Goal: Information Seeking & Learning: Compare options

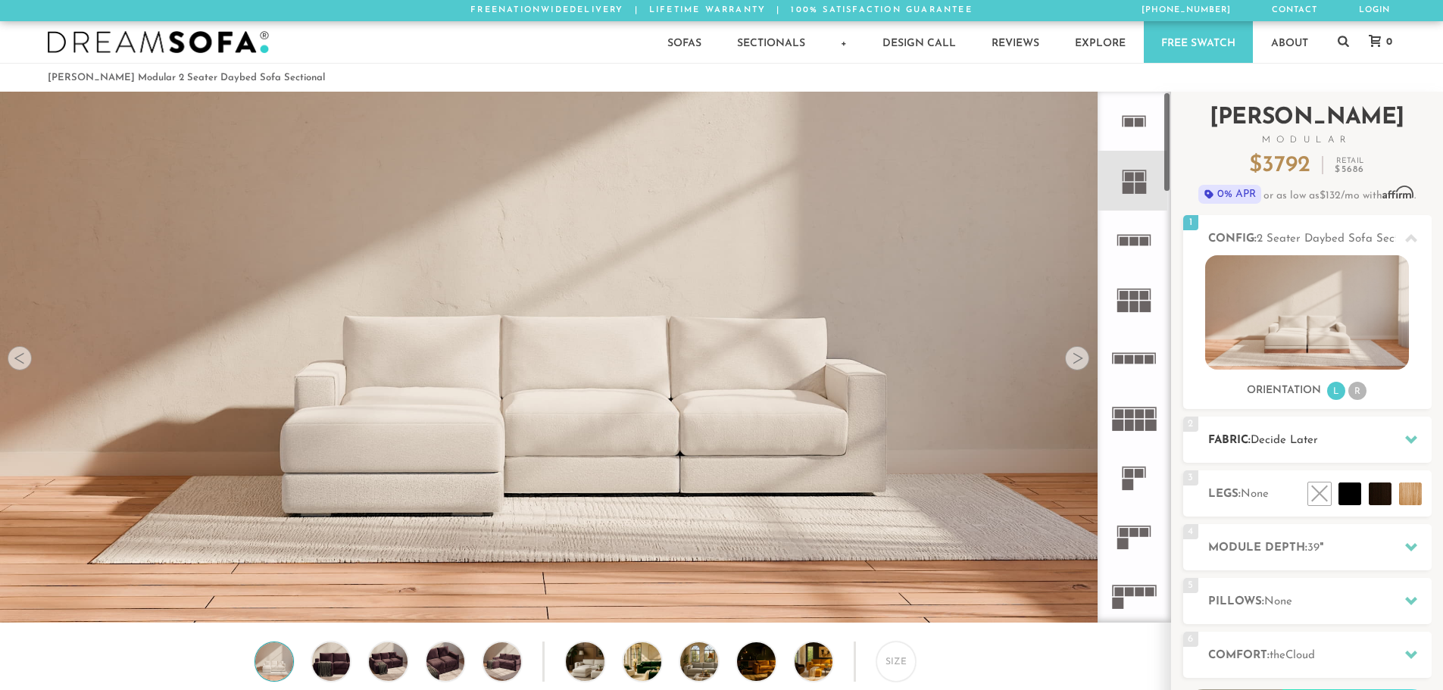
click at [1311, 440] on span "Decide Later" at bounding box center [1283, 440] width 67 height 11
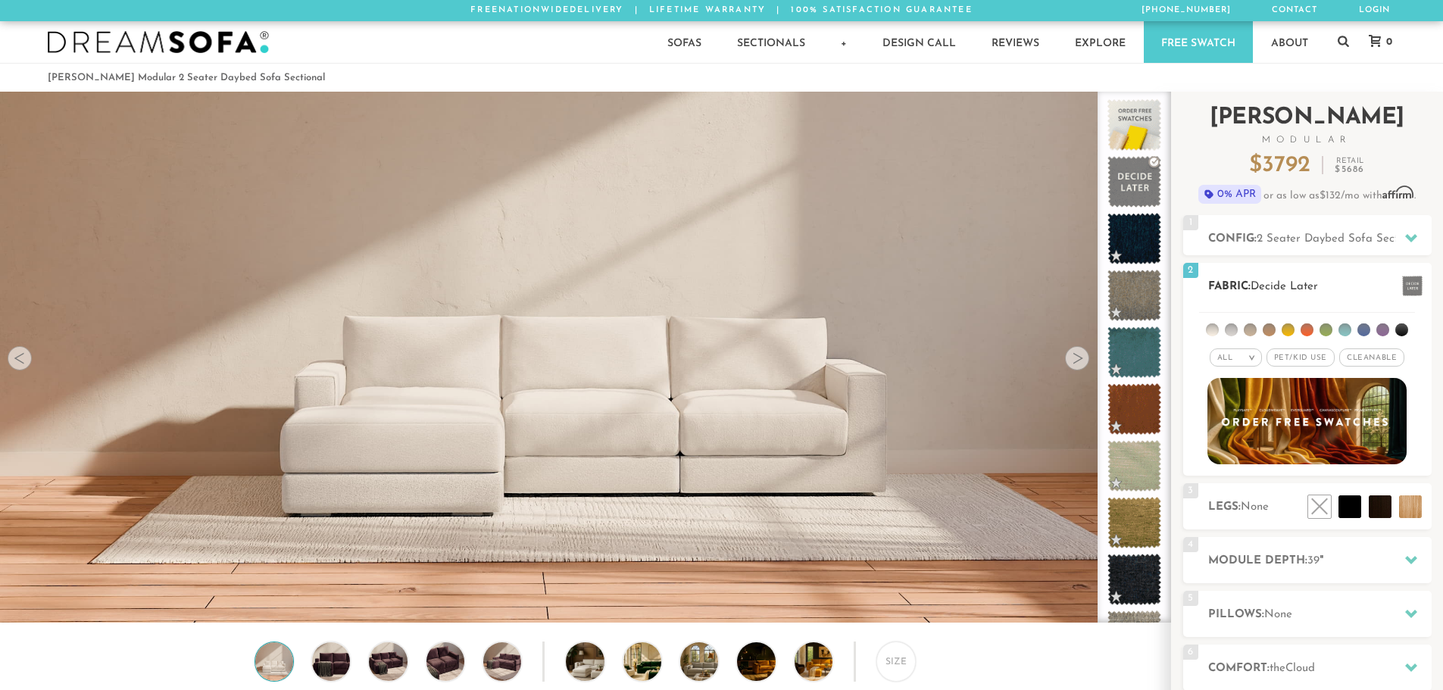
click at [1402, 334] on li at bounding box center [1401, 329] width 13 height 13
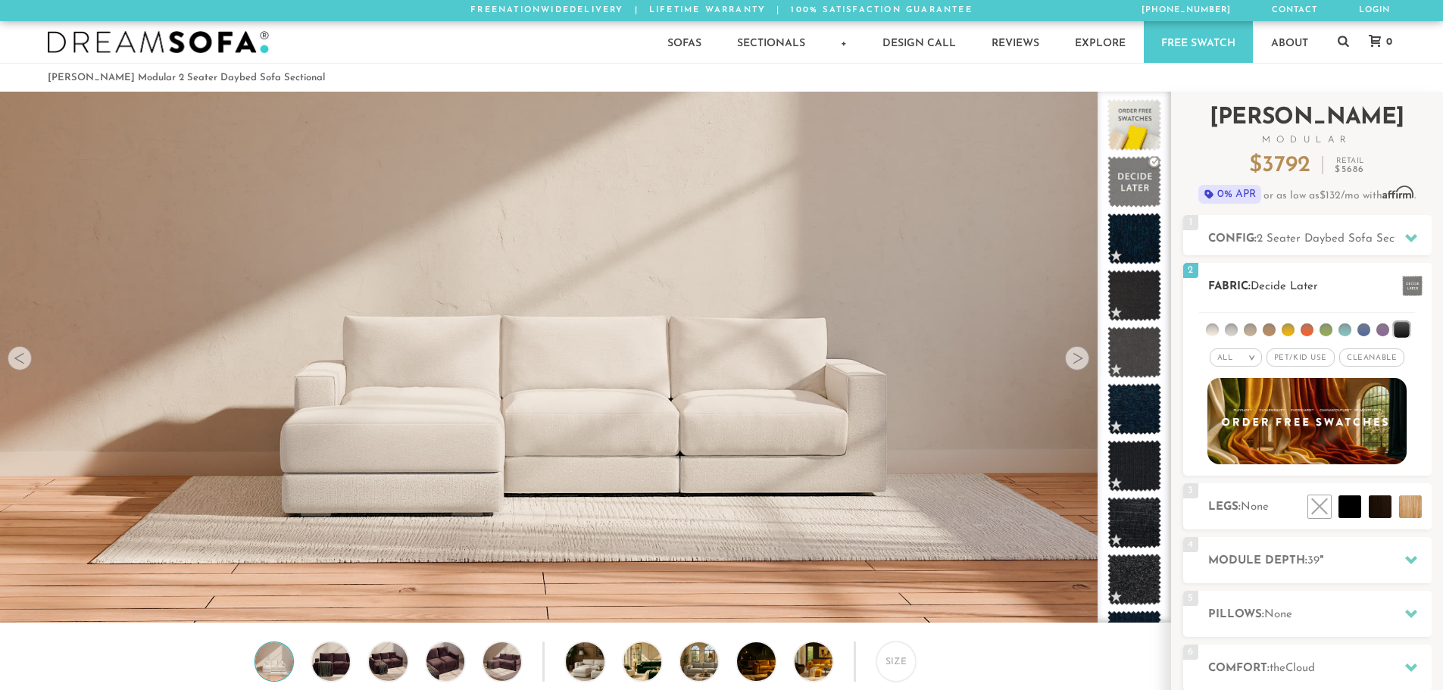
click at [1319, 358] on span "Pet/Kid Use x" at bounding box center [1300, 357] width 68 height 18
click at [1363, 329] on li at bounding box center [1363, 329] width 13 height 13
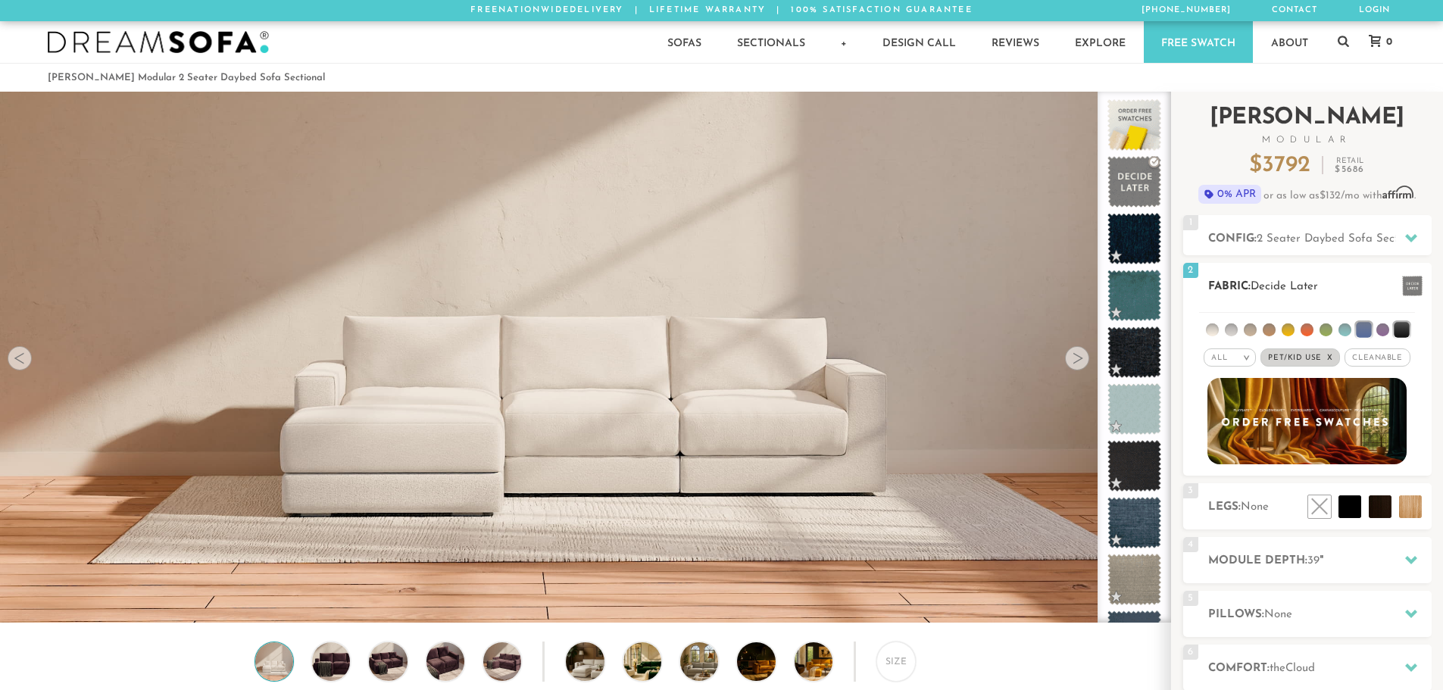
click at [1402, 326] on li at bounding box center [1401, 329] width 15 height 15
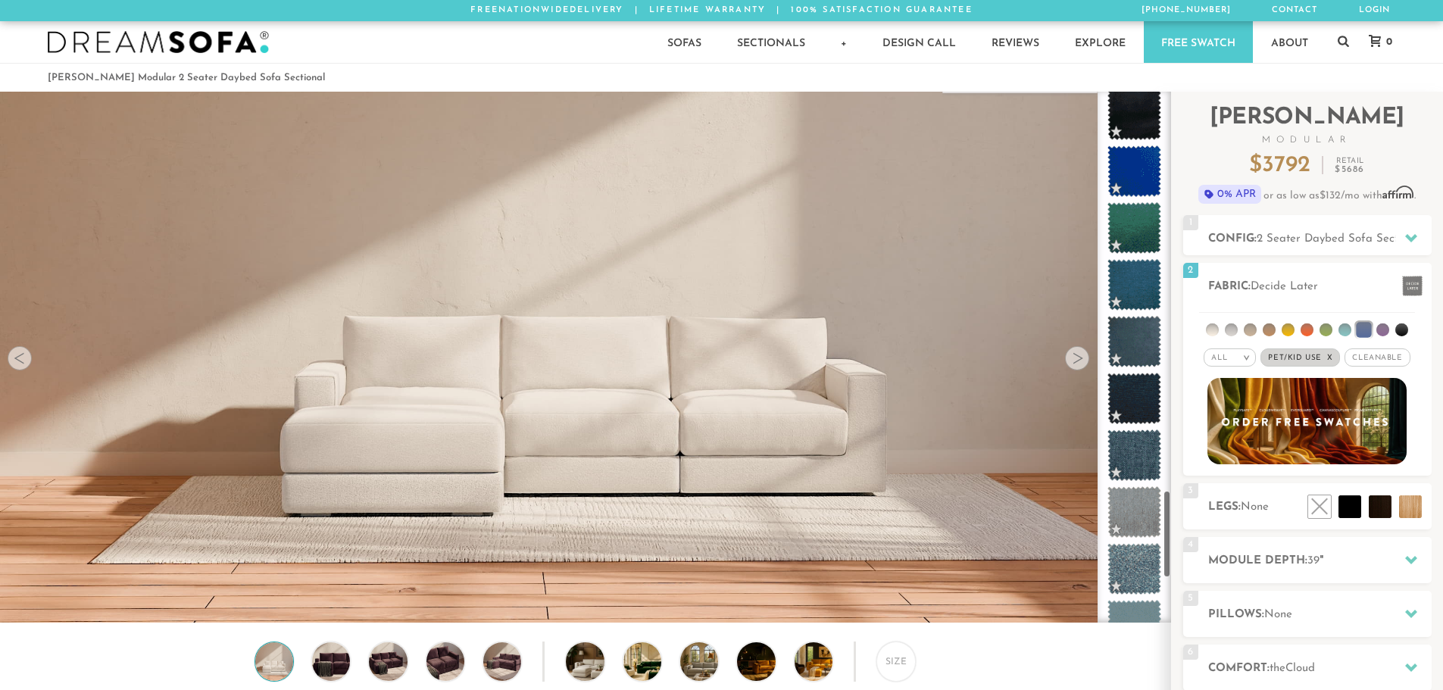
scroll to position [2711, 0]
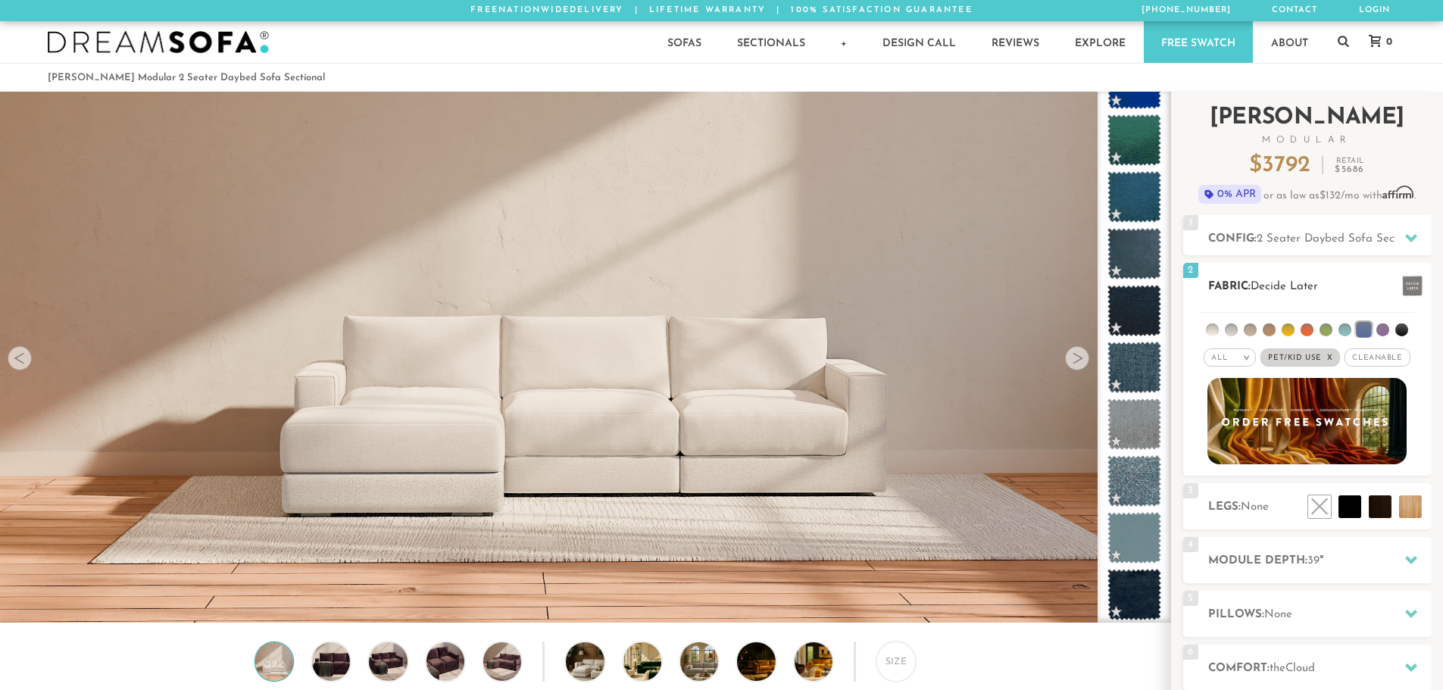
click at [1400, 329] on li at bounding box center [1401, 329] width 13 height 13
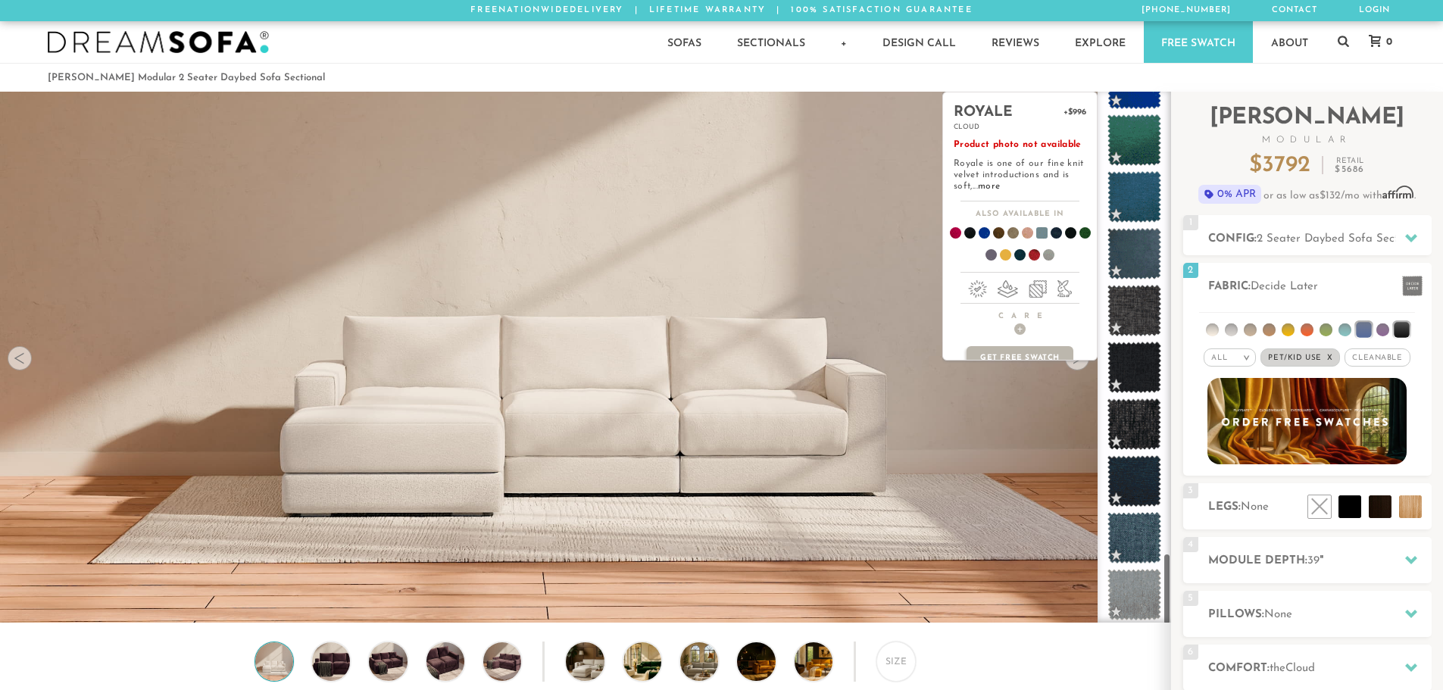
scroll to position [3393, 0]
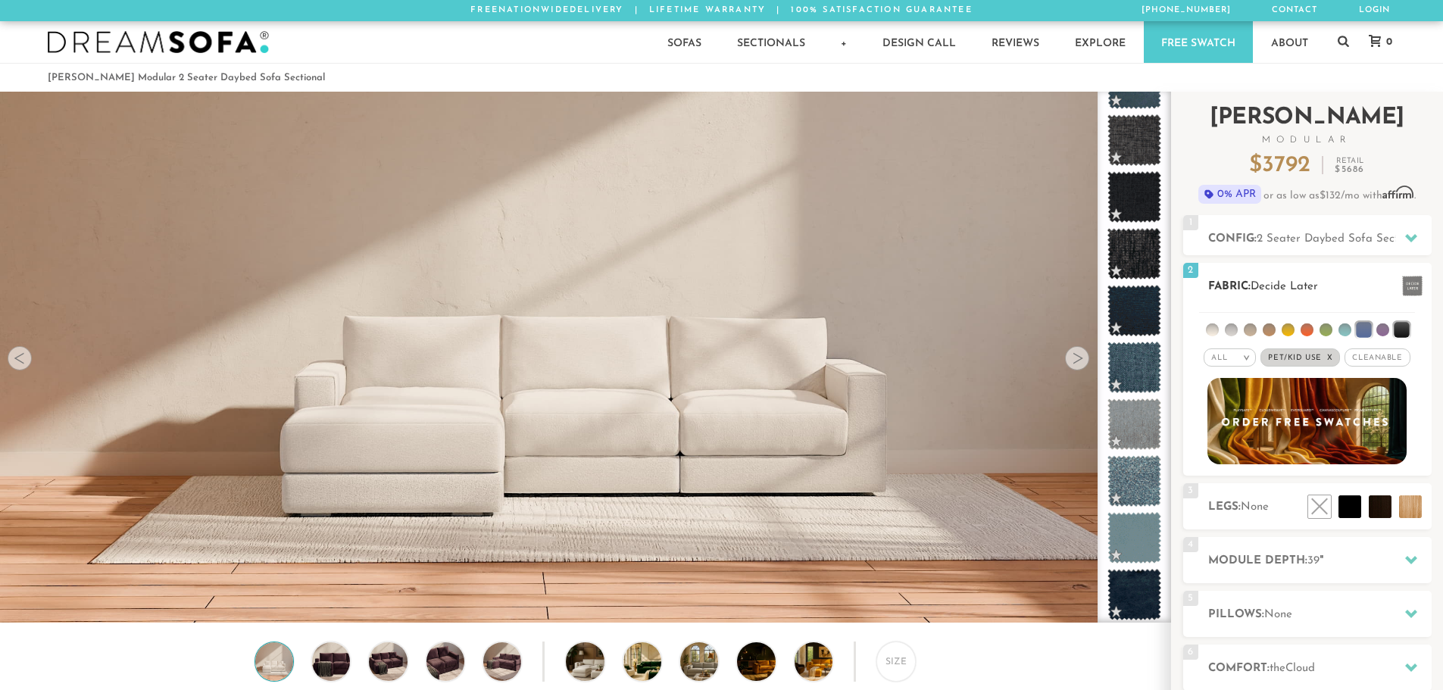
click at [1306, 359] on span "Pet/Kid Use x" at bounding box center [1300, 357] width 80 height 18
click at [1306, 359] on span "Pet/Kid Use x" at bounding box center [1300, 357] width 68 height 18
click at [1213, 332] on li at bounding box center [1212, 329] width 13 height 13
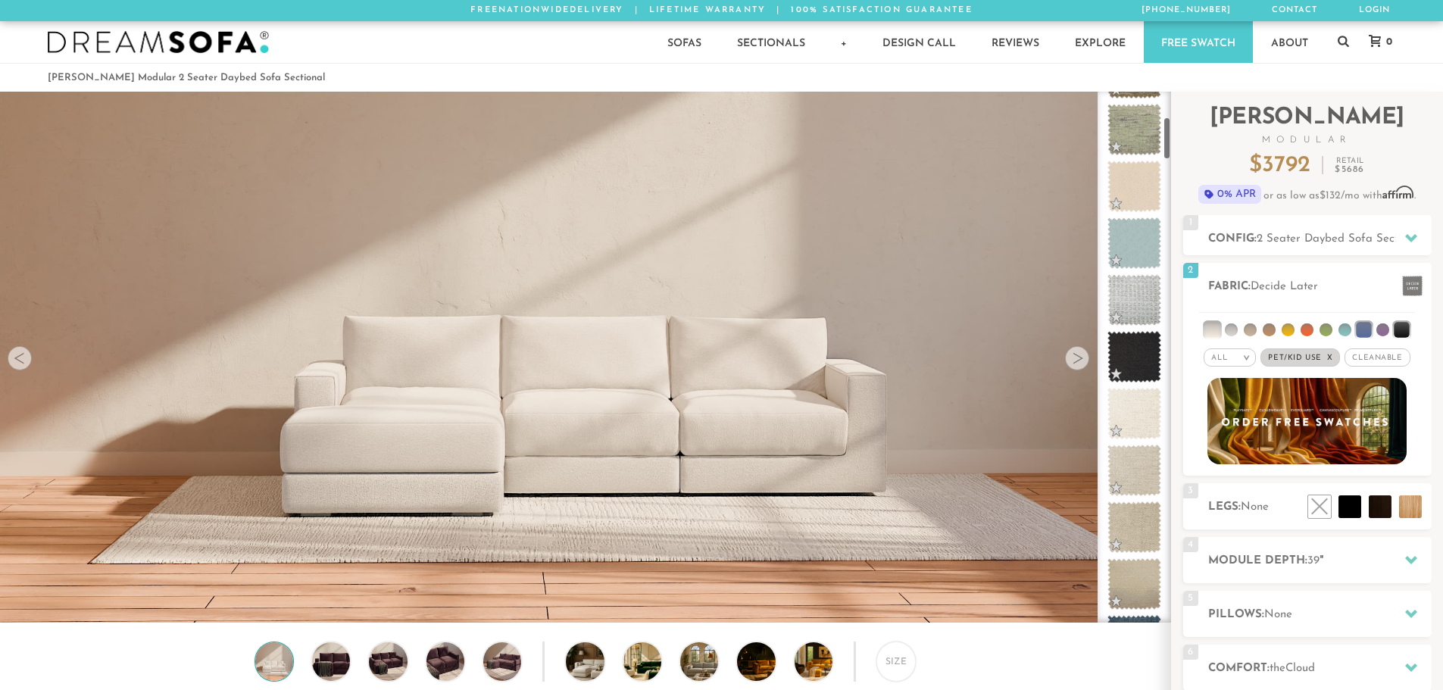
scroll to position [0, 0]
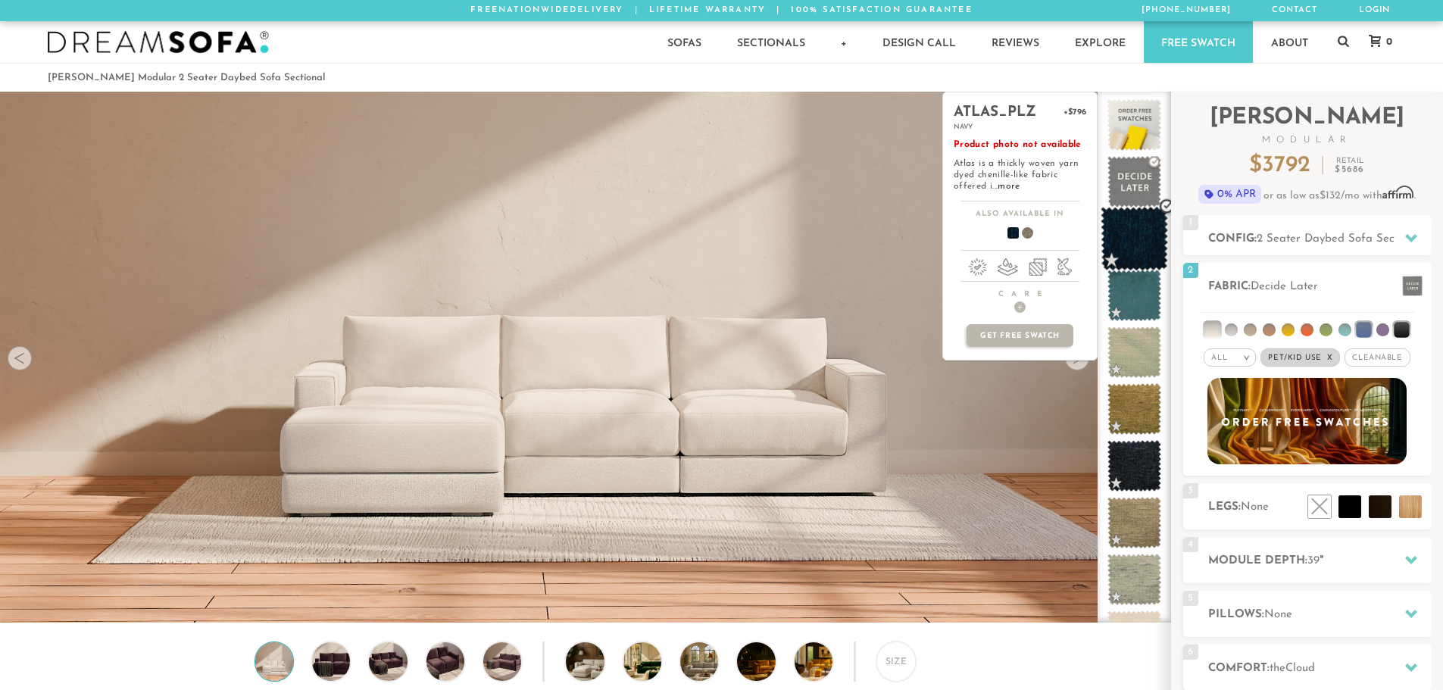
click at [1127, 254] on span at bounding box center [1133, 239] width 67 height 64
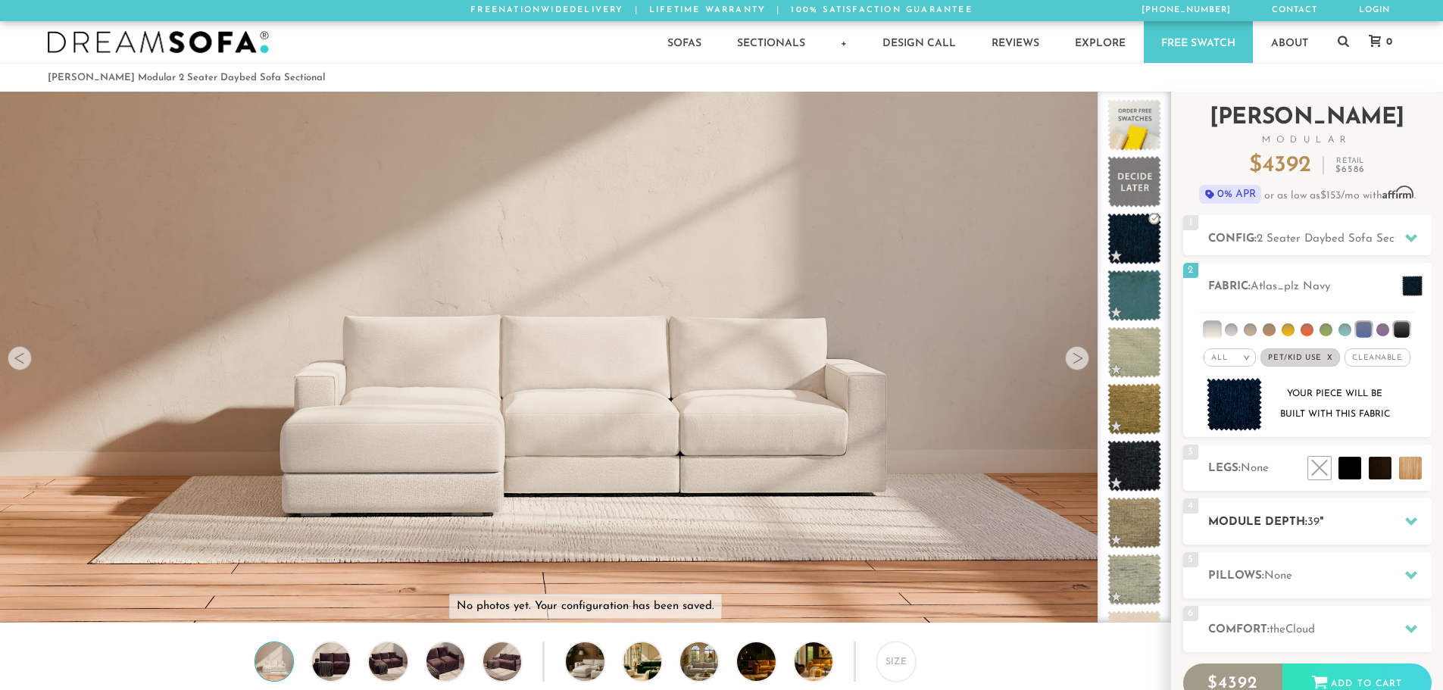
click at [1384, 507] on div "4 Module Depth: 39 "" at bounding box center [1307, 521] width 248 height 46
